Goal: Task Accomplishment & Management: Manage account settings

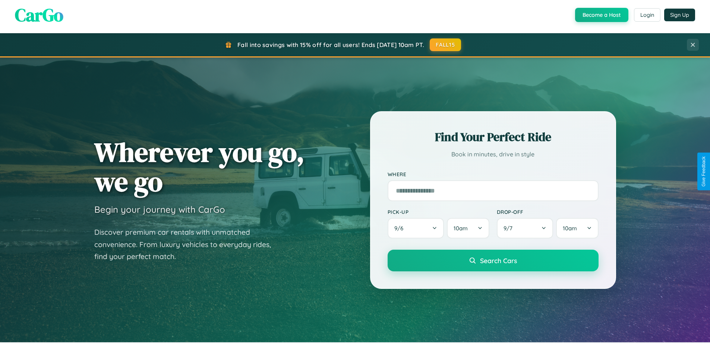
scroll to position [321, 0]
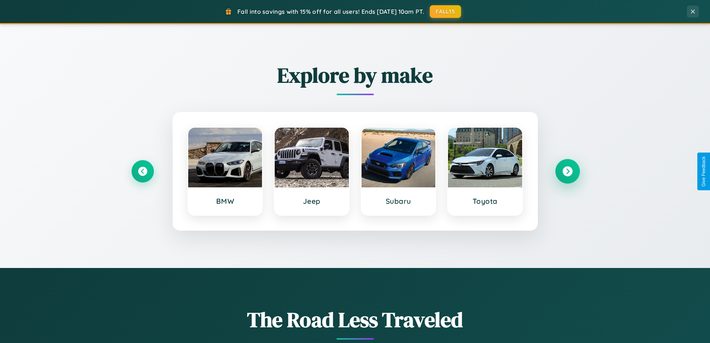
click at [568, 171] on icon at bounding box center [568, 171] width 10 height 10
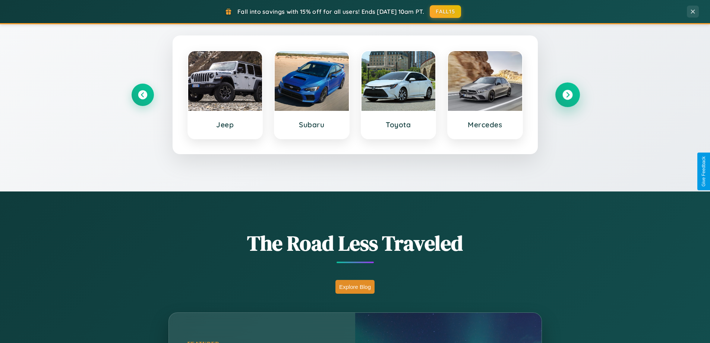
scroll to position [513, 0]
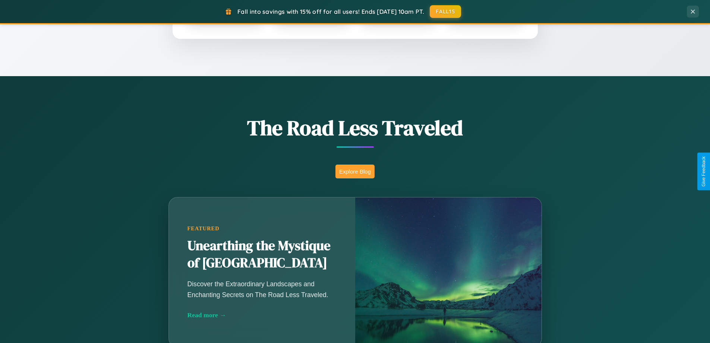
click at [355, 171] on button "Explore Blog" at bounding box center [355, 171] width 39 height 14
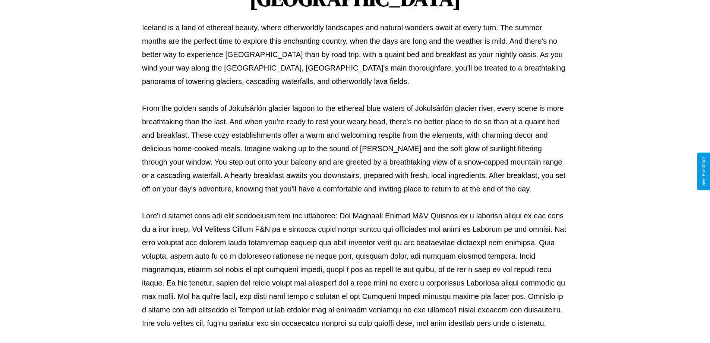
scroll to position [241, 0]
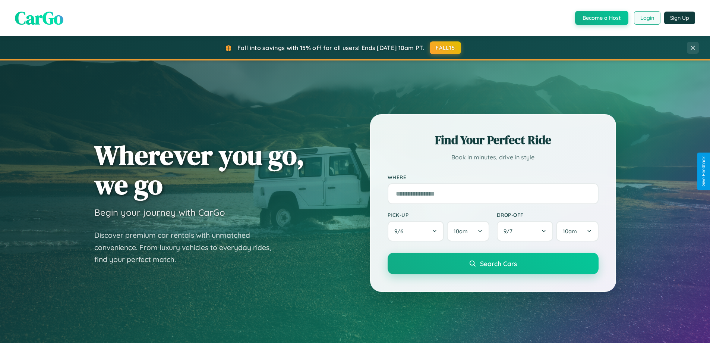
click at [647, 18] on button "Login" at bounding box center [647, 17] width 26 height 13
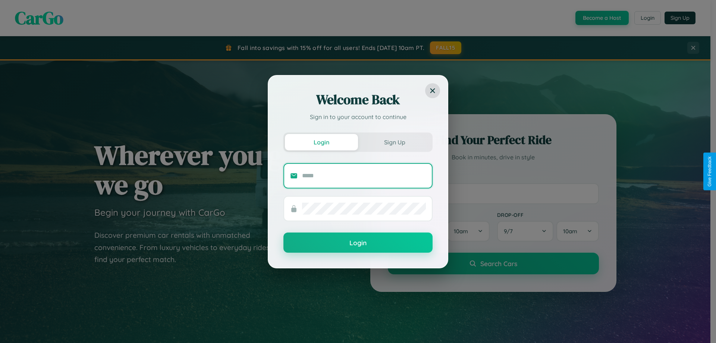
click at [364, 175] on input "text" at bounding box center [364, 176] width 124 height 12
type input "**********"
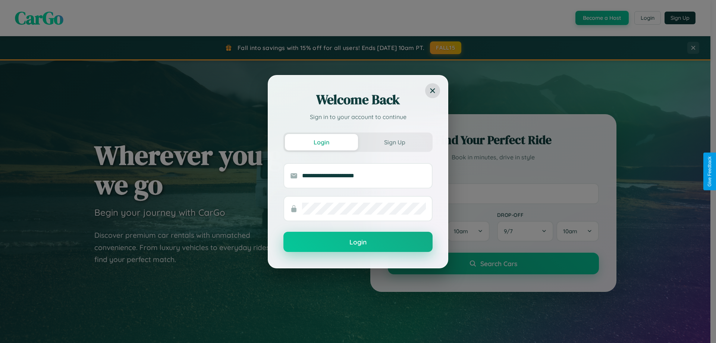
click at [358, 242] on button "Login" at bounding box center [357, 242] width 149 height 20
